Goal: Browse casually: Explore the website without a specific task or goal

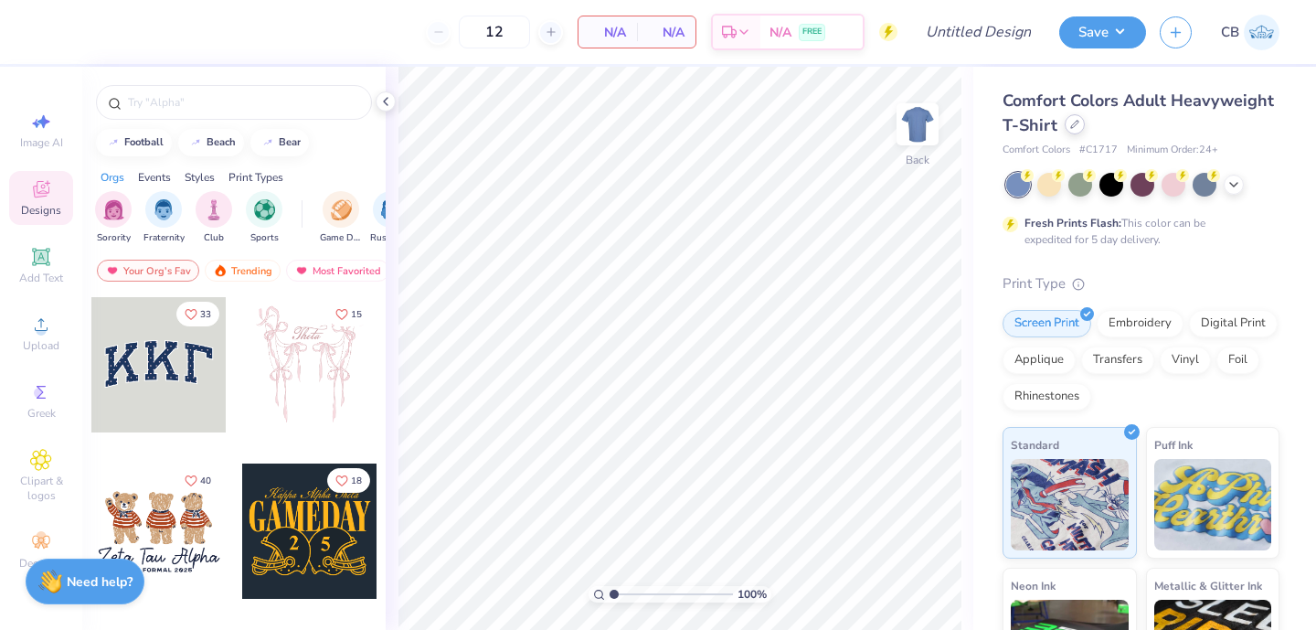
click at [1078, 129] on div at bounding box center [1075, 124] width 20 height 20
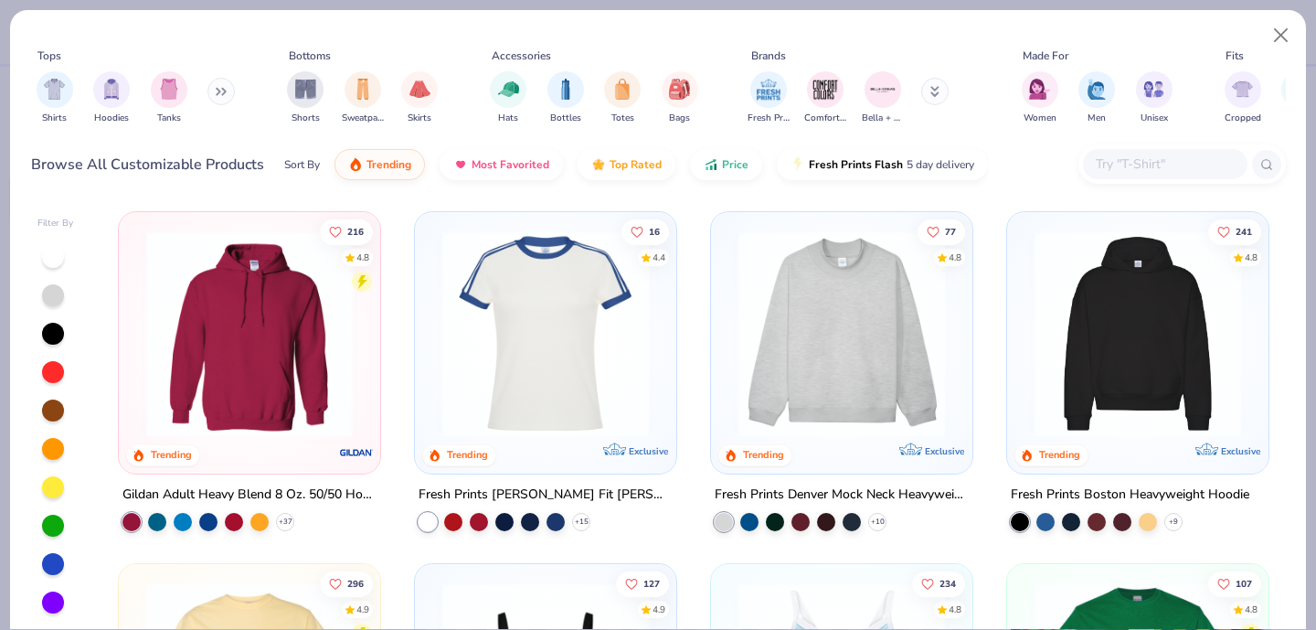
click at [1082, 159] on div at bounding box center [1183, 163] width 208 height 39
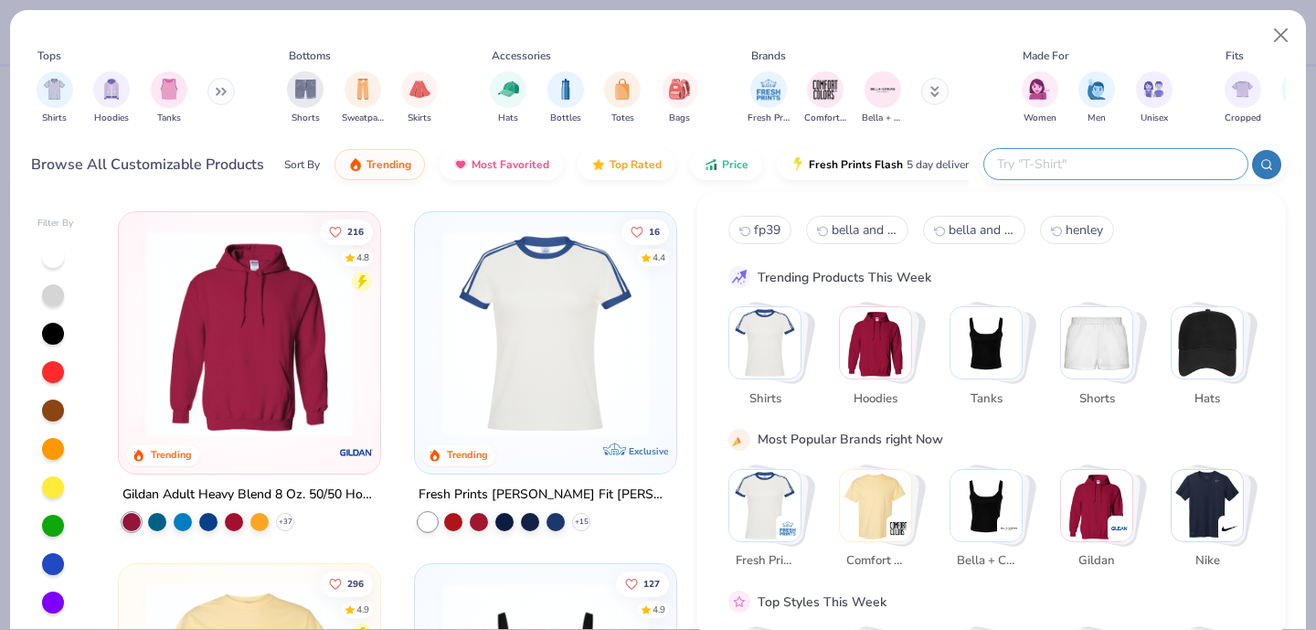
click at [981, 120] on div "Tops Shirts Hoodies Tanks Bottoms Shorts Sweatpants Skirts Accessories Hats Bot…" at bounding box center [658, 90] width 1255 height 84
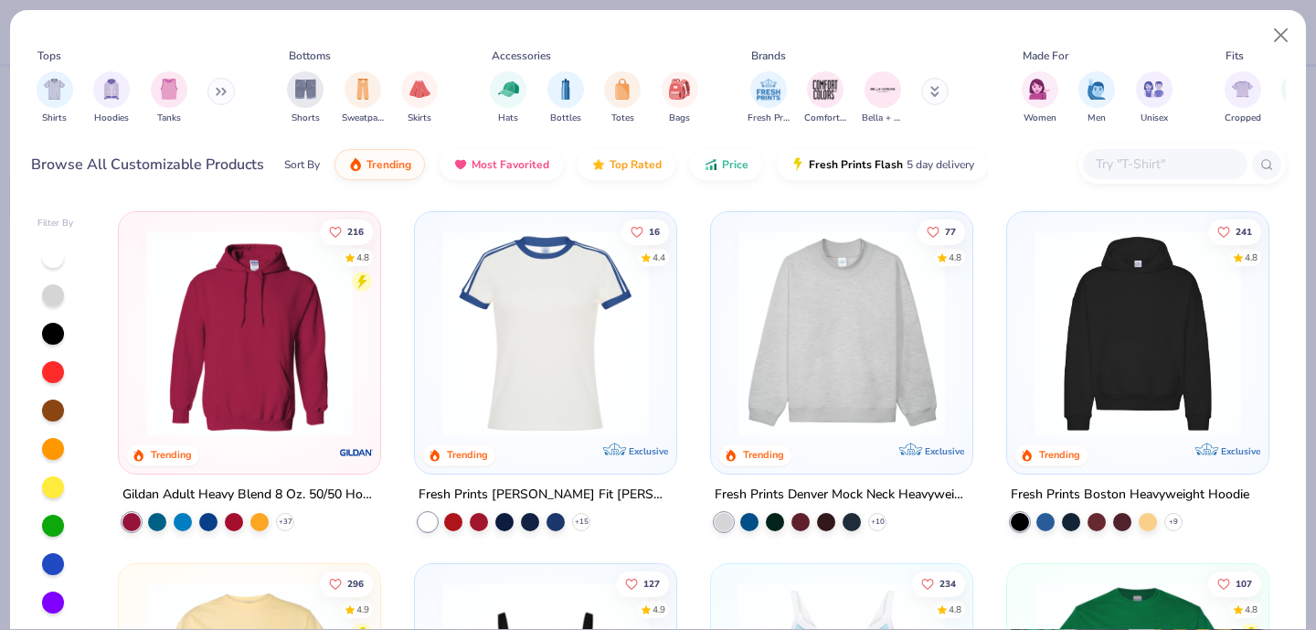
click at [840, 346] on img at bounding box center [842, 333] width 225 height 207
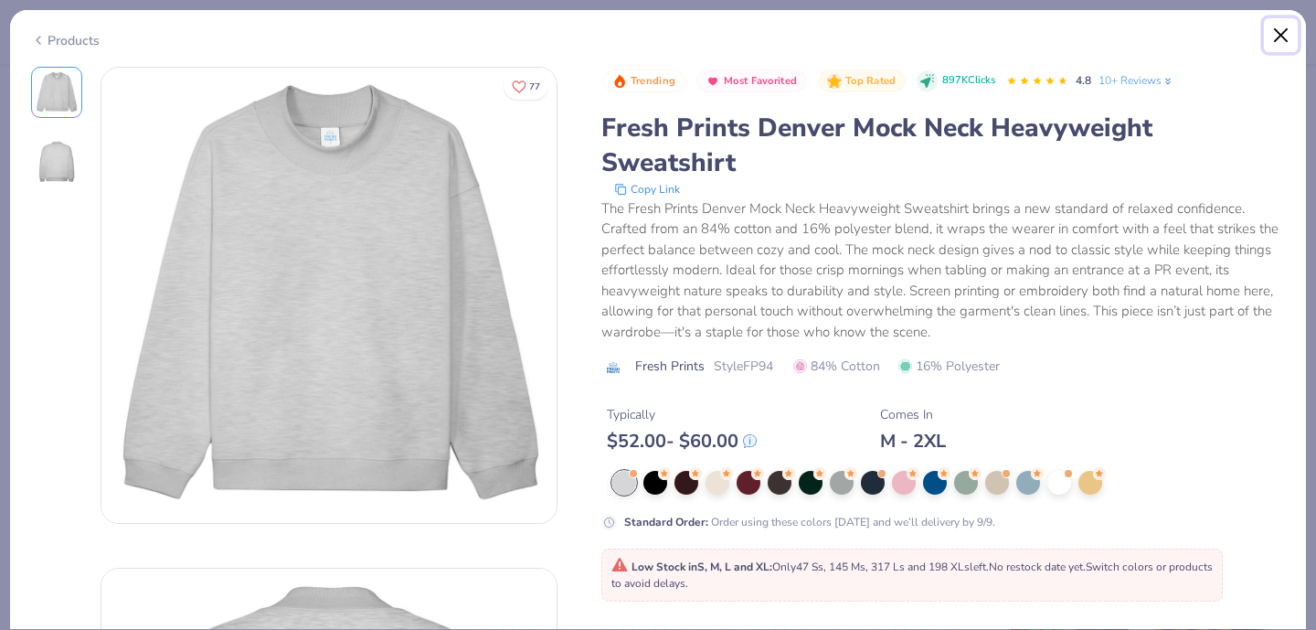
click at [1273, 39] on button "Close" at bounding box center [1281, 35] width 35 height 35
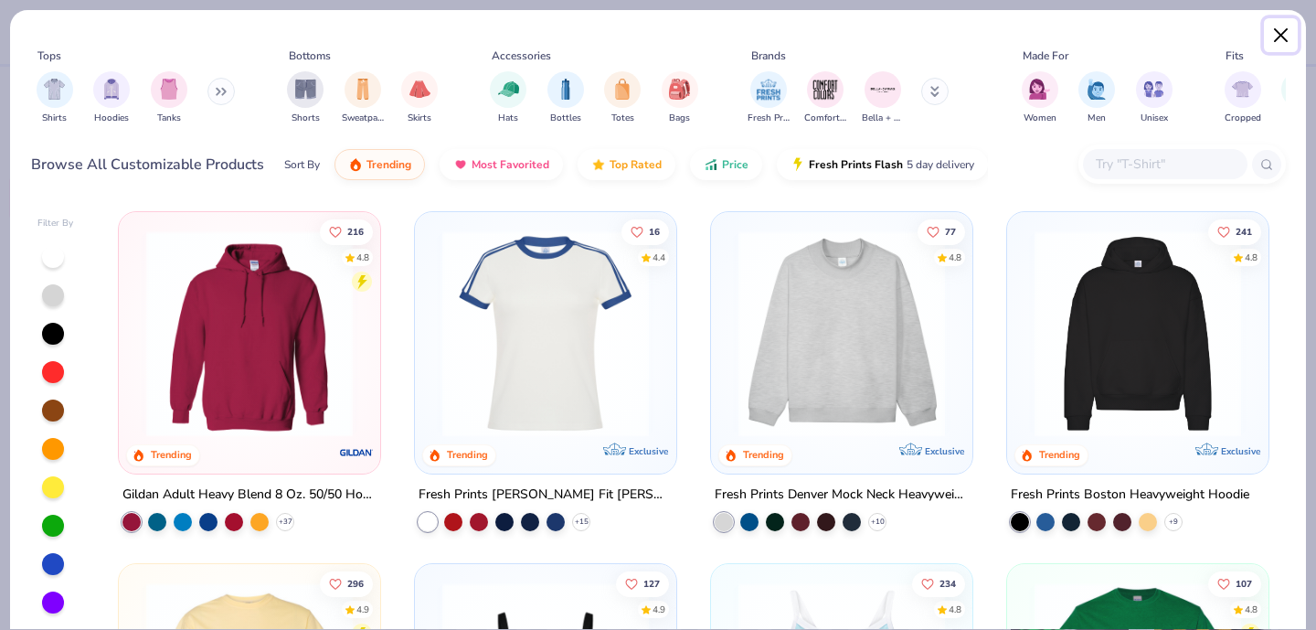
click at [1280, 37] on button "Close" at bounding box center [1281, 35] width 35 height 35
